Goal: Book appointment/travel/reservation

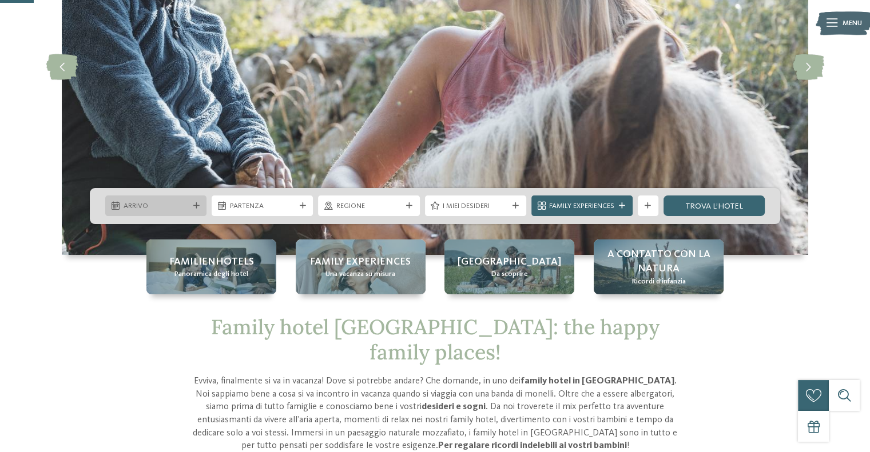
click at [171, 203] on span "Arrivo" at bounding box center [156, 206] width 65 height 10
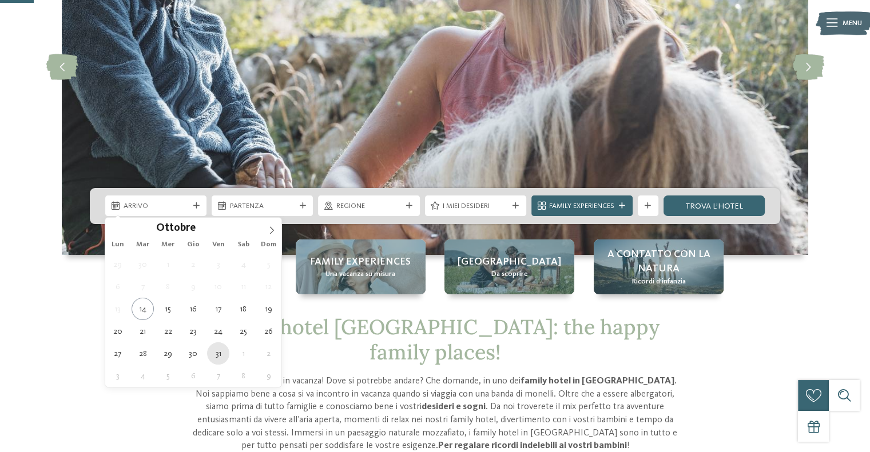
type div "[DATE]"
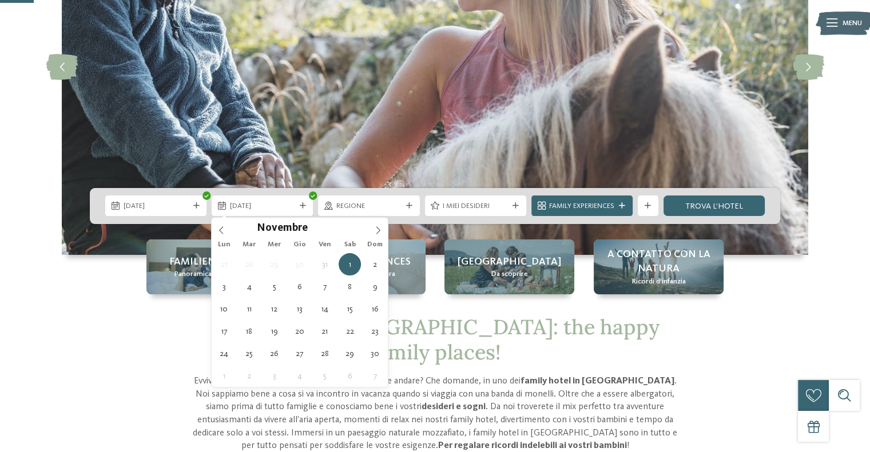
drag, startPoint x: 212, startPoint y: 352, endPoint x: 359, endPoint y: 180, distance: 226.0
click at [309, 206] on div "[DATE]" at bounding box center [262, 206] width 101 height 21
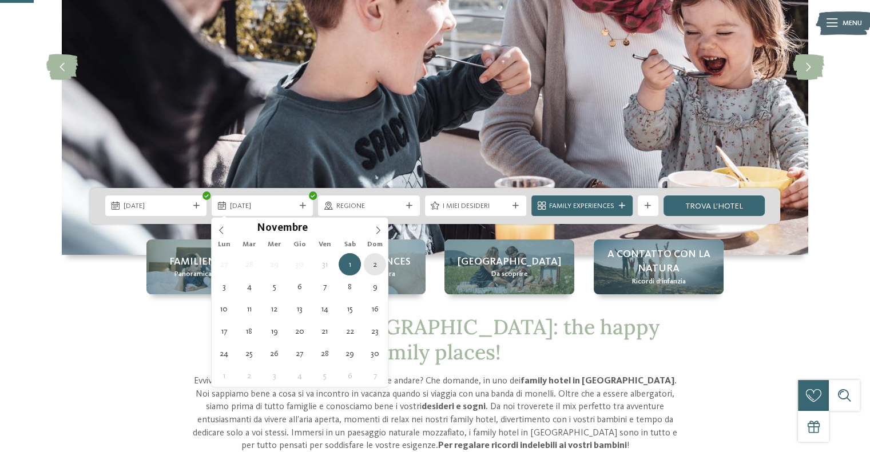
type div "[DATE]"
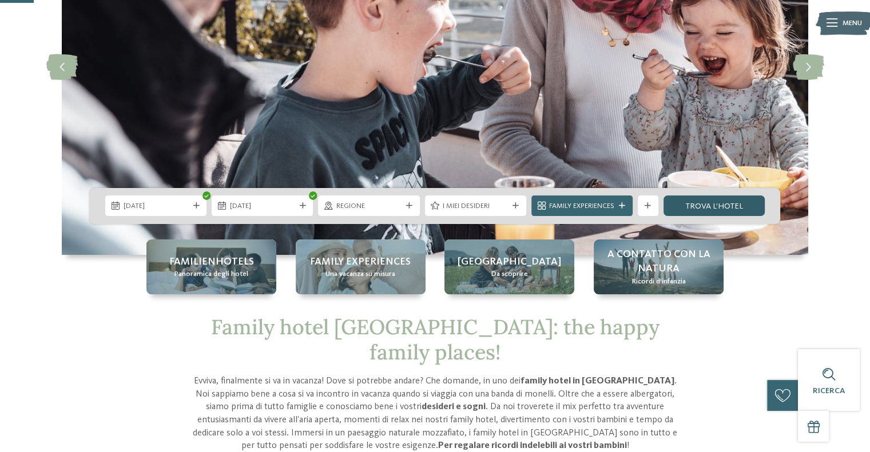
click at [715, 209] on link "trova l’hotel" at bounding box center [713, 206] width 101 height 21
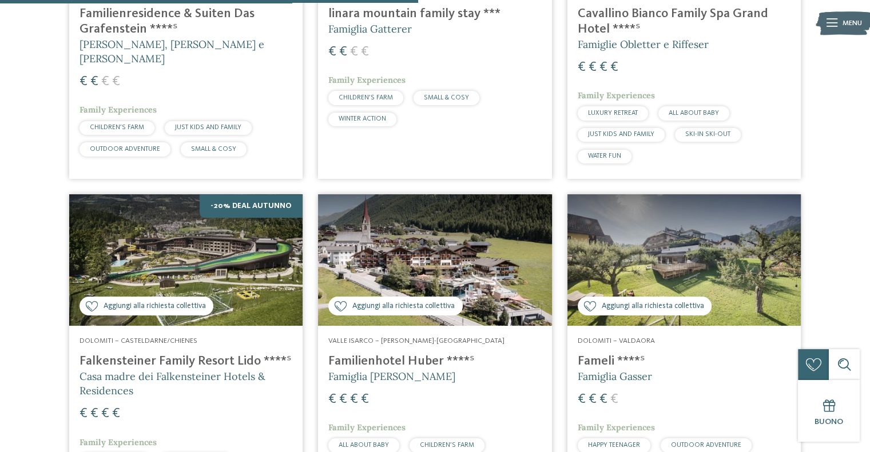
scroll to position [1246, 0]
